Goal: Connect with others: Connect with others

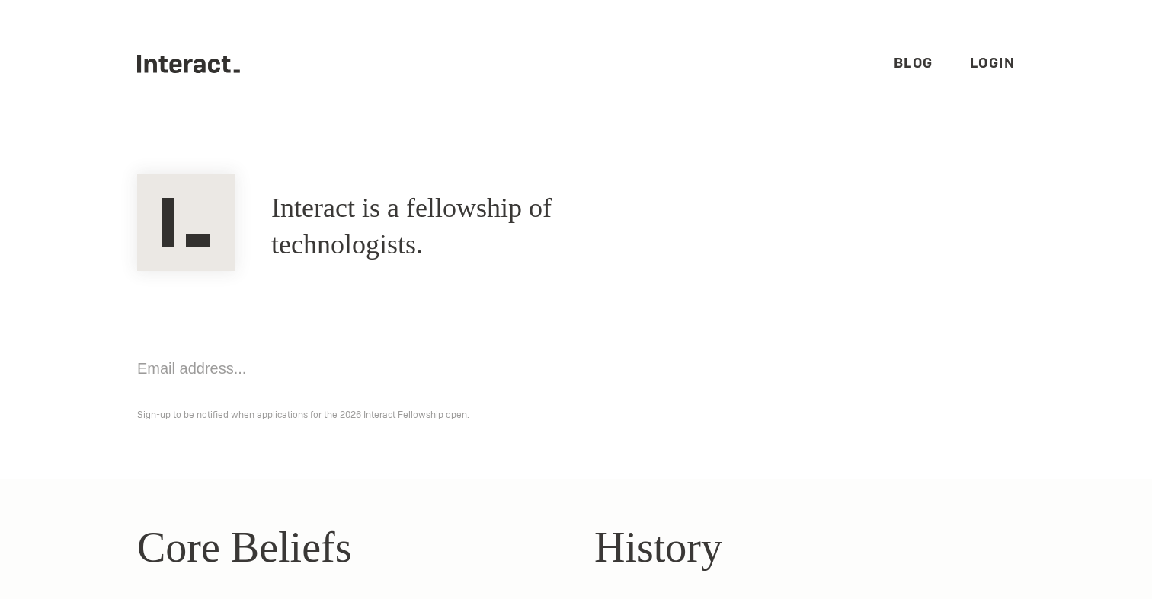
click at [979, 58] on link "Login" at bounding box center [992, 63] width 46 height 18
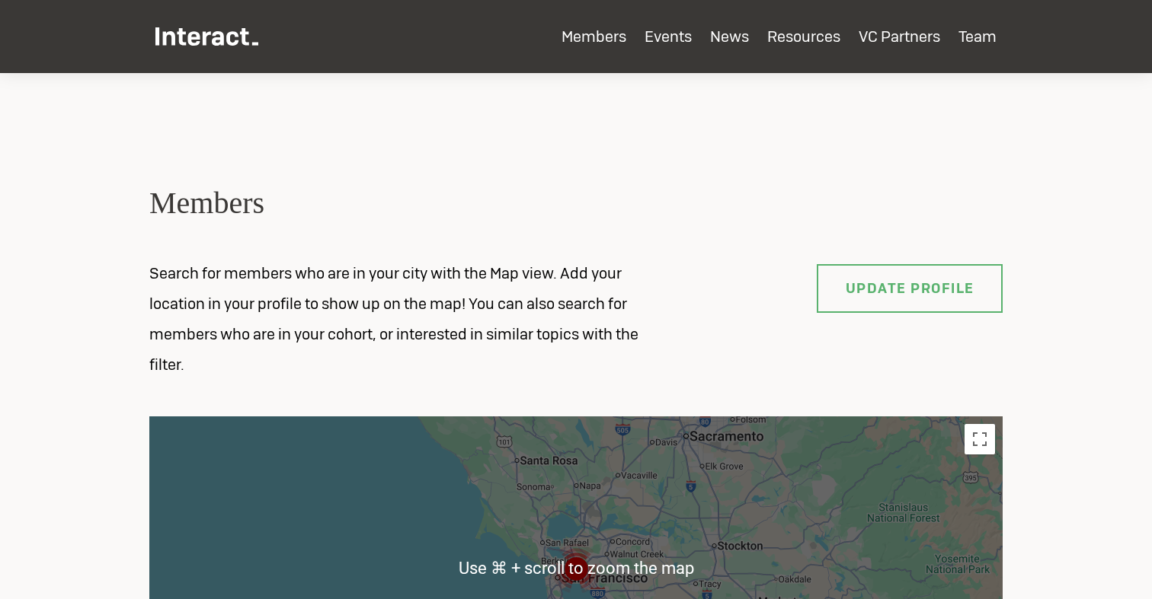
scroll to position [456, 0]
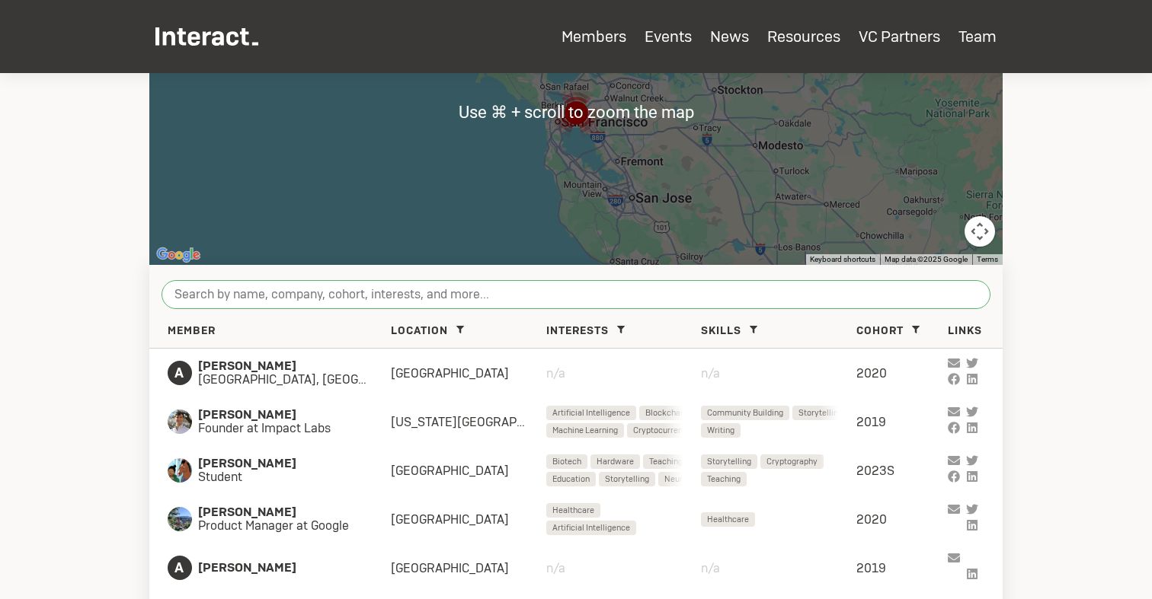
click at [334, 299] on input "search" at bounding box center [575, 294] width 829 height 29
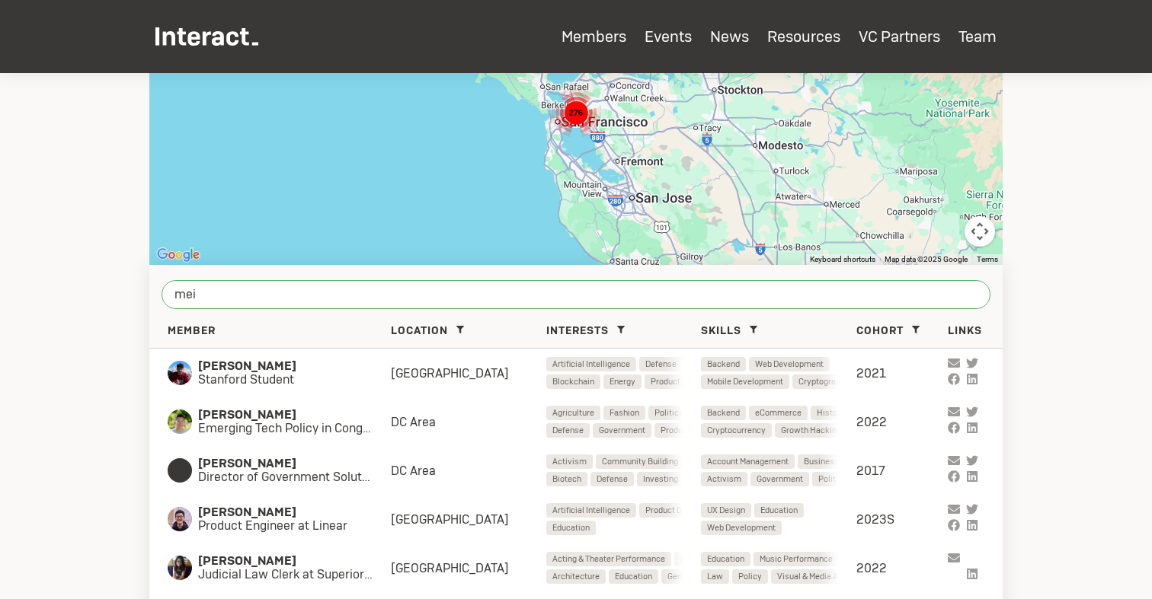
type input "meia"
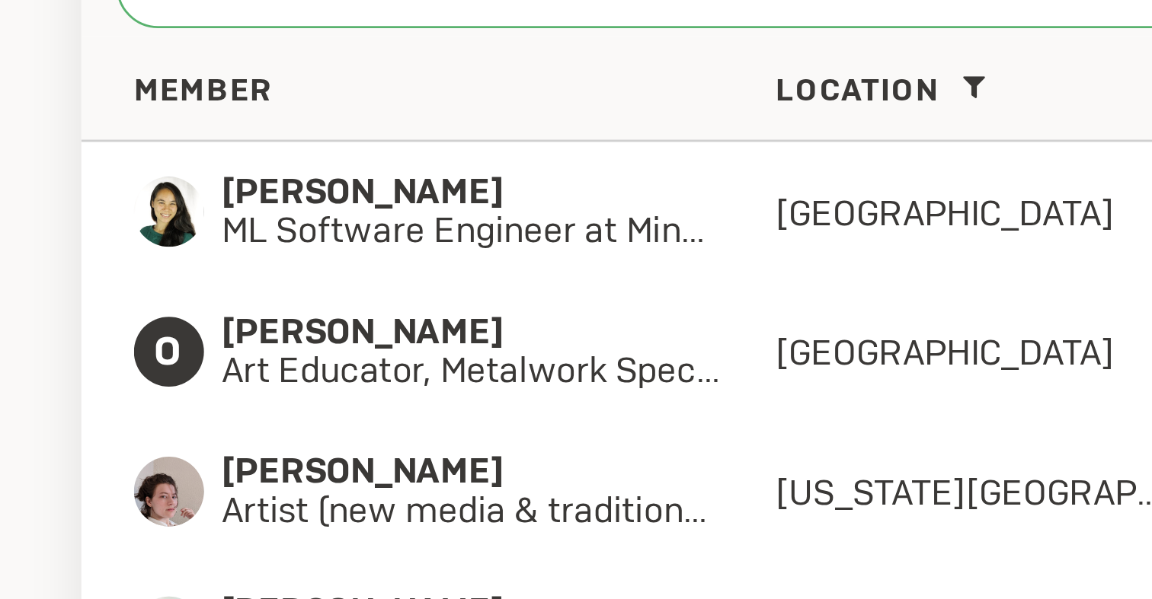
scroll to position [625, 0]
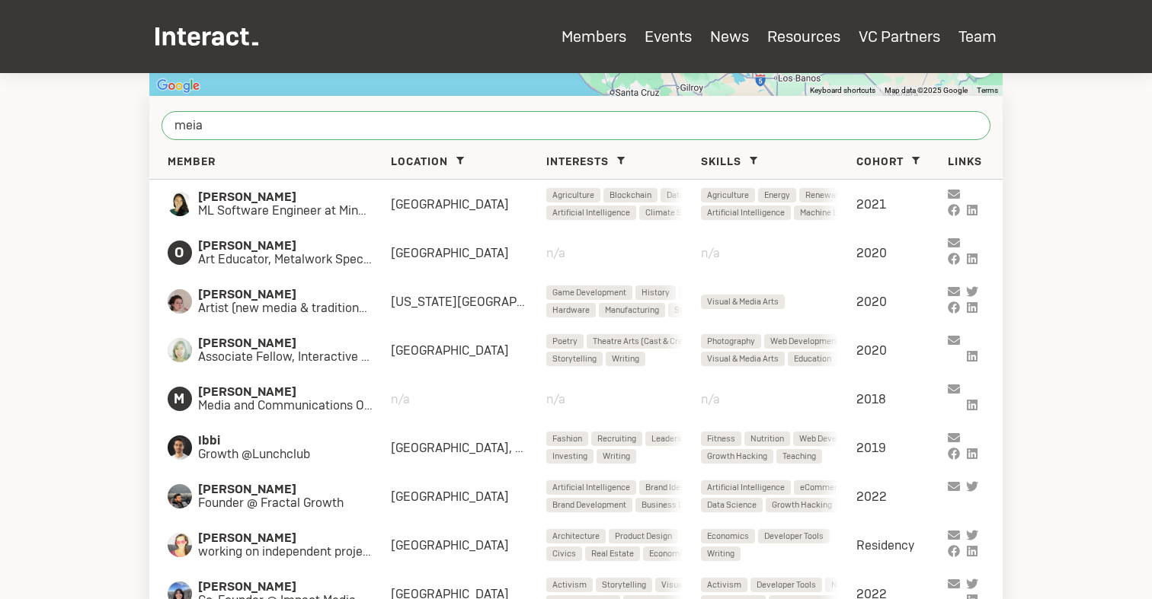
drag, startPoint x: 359, startPoint y: 131, endPoint x: 133, endPoint y: 130, distance: 226.2
click at [133, 130] on section "Members Search for members who are in your city with the Map view. Add your loc…" at bounding box center [576, 70] width 1152 height 1244
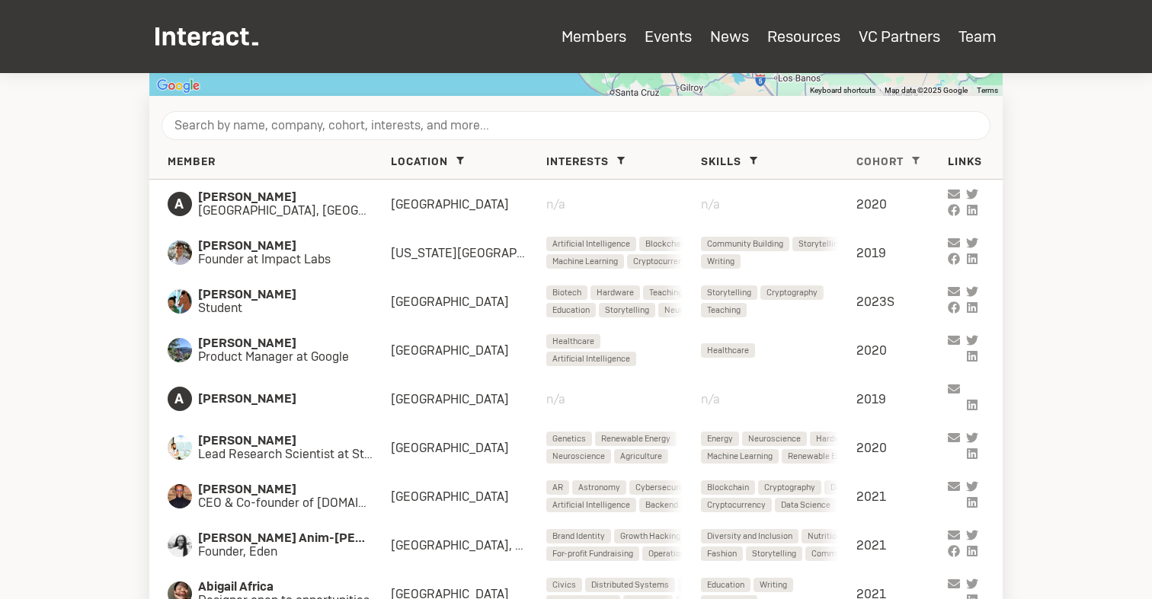
click at [915, 160] on icon at bounding box center [916, 161] width 8 height 8
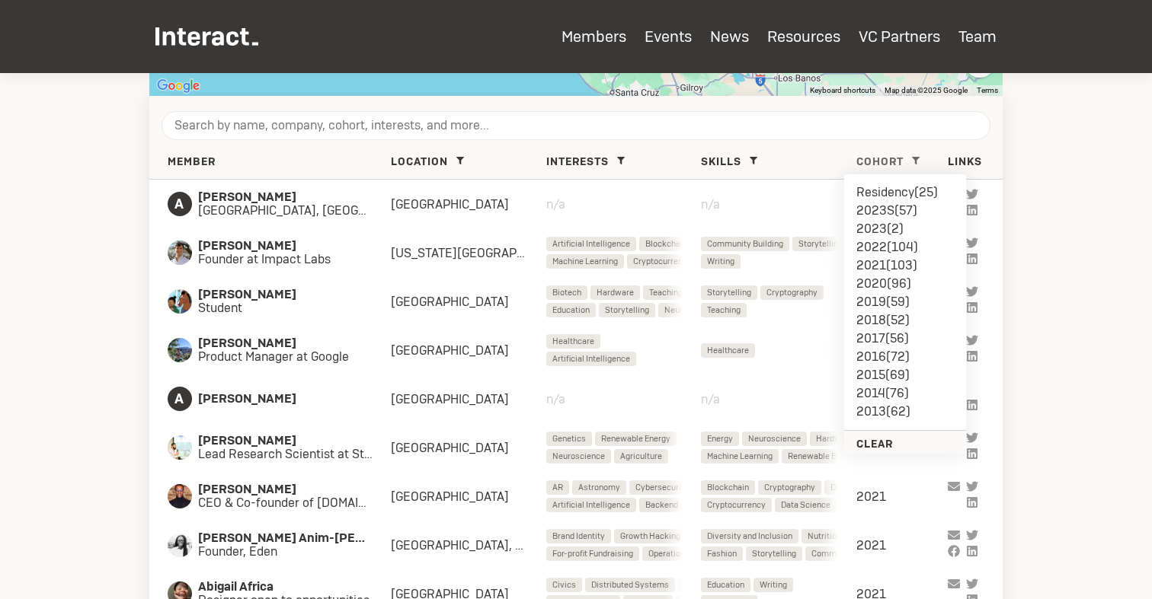
click at [884, 208] on li "2023S ( 57 )" at bounding box center [904, 211] width 97 height 18
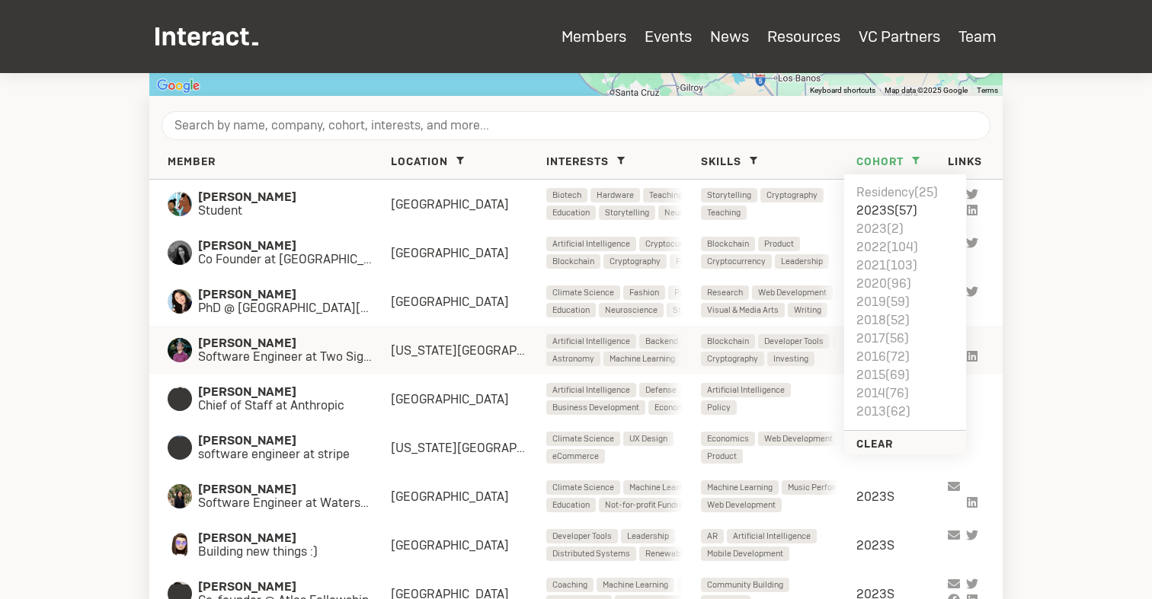
scroll to position [821, 0]
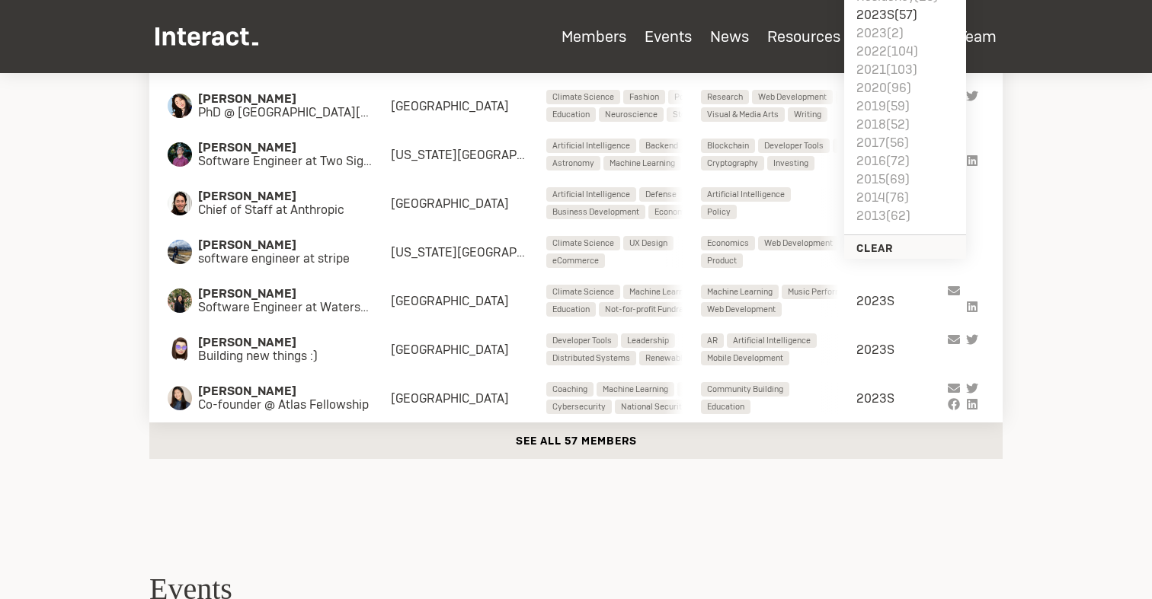
click at [578, 446] on button "See all 57 members" at bounding box center [575, 441] width 853 height 37
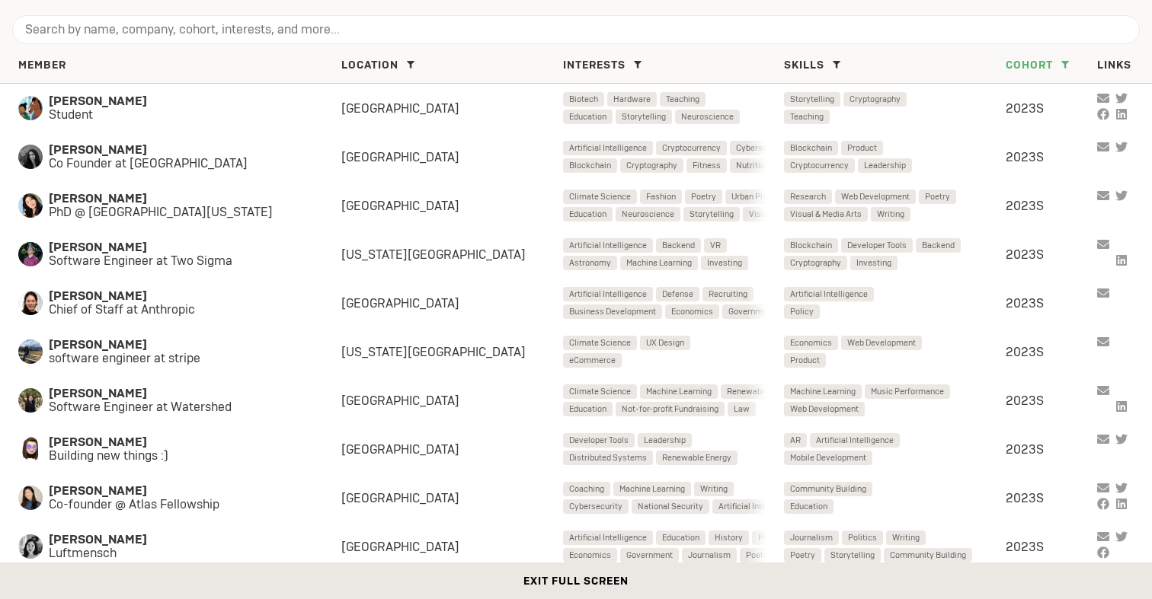
scroll to position [0, 0]
click at [1056, 71] on div "Cohort Residency ( 25 ) 2023S ( 57 ) 2023 ( 2 ) 2022 ( 104 ) 2021 ( 103 ) 2020 …" at bounding box center [1050, 65] width 91 height 14
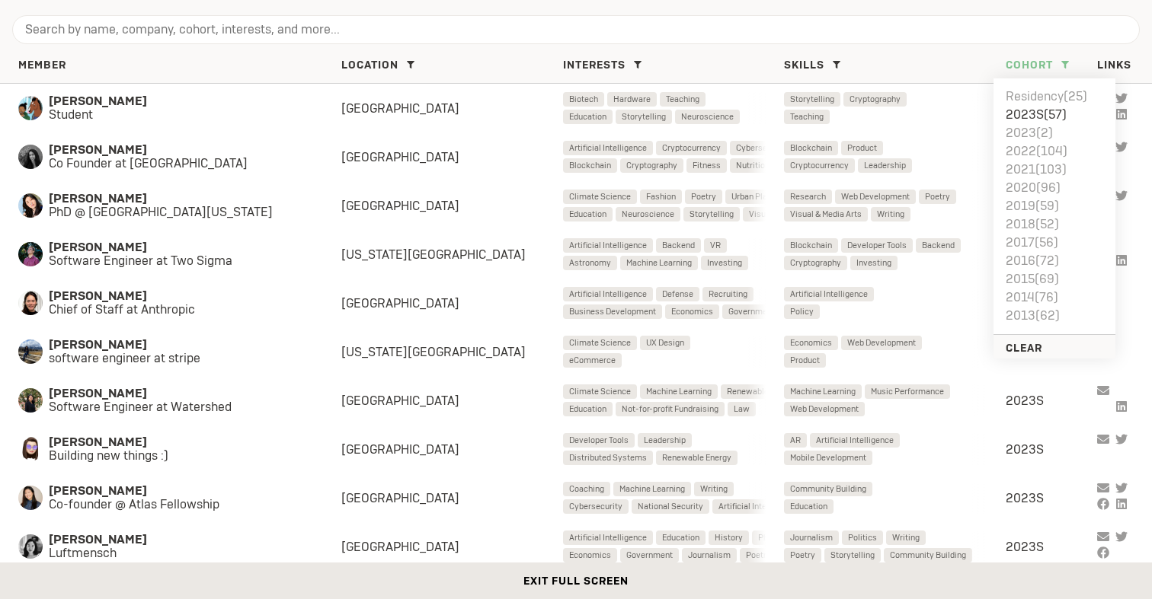
click at [1041, 170] on li "2021 ( 103 )" at bounding box center [1053, 170] width 97 height 18
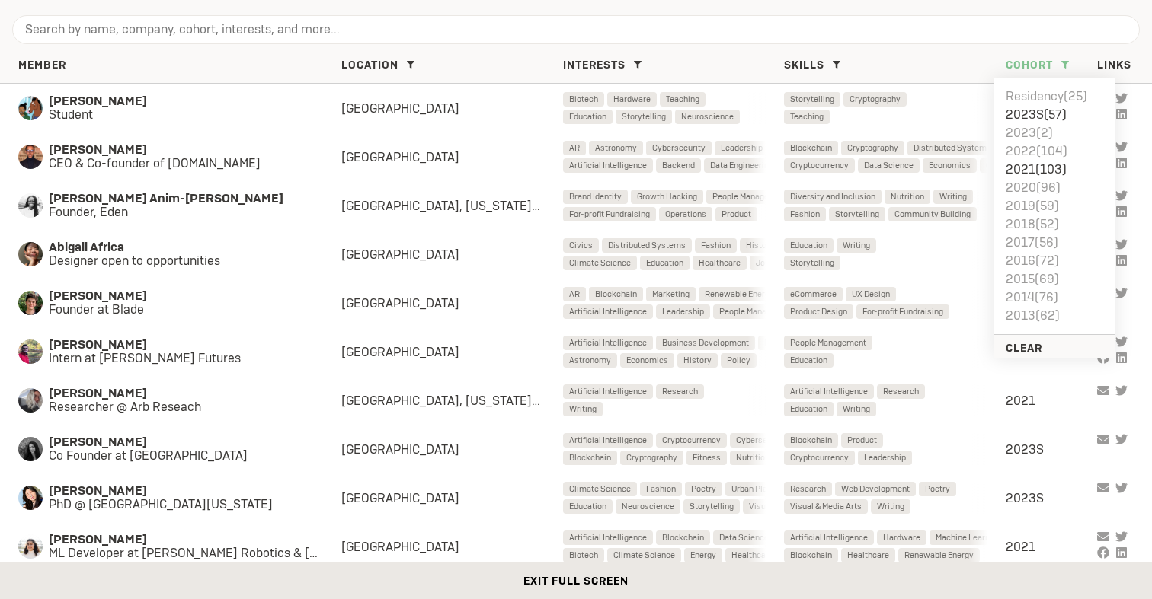
click at [1051, 109] on li "2023S ( 57 )" at bounding box center [1053, 115] width 97 height 18
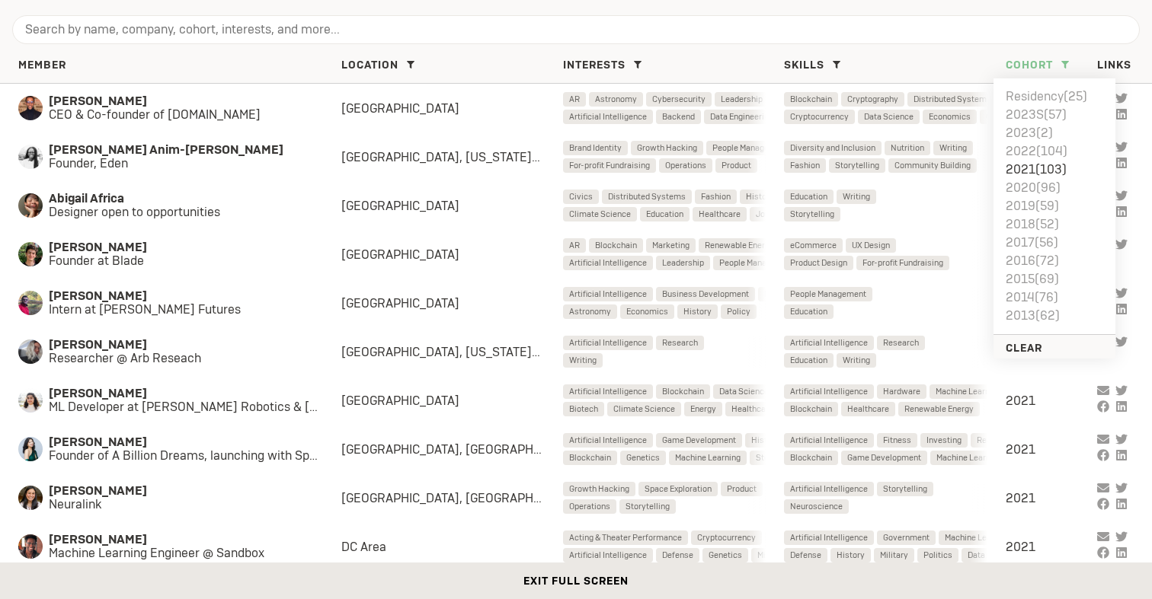
click at [1051, 60] on span "Cohort" at bounding box center [1028, 65] width 47 height 14
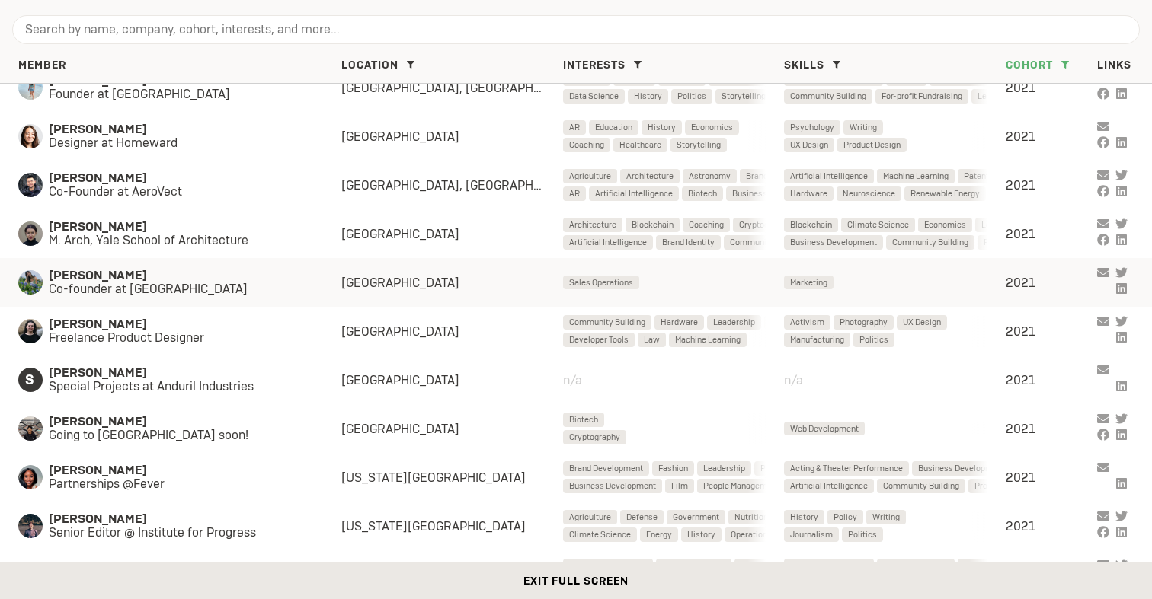
scroll to position [2874, 0]
